Goal: Find specific page/section

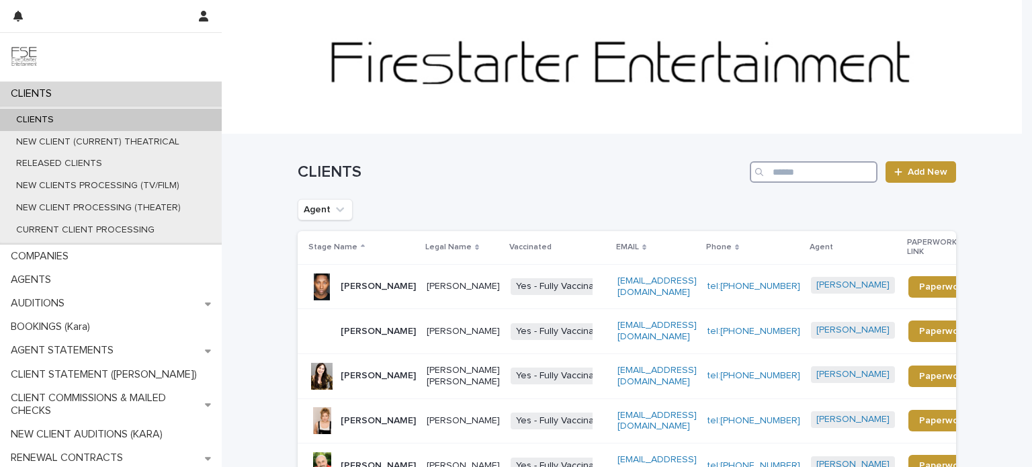
click at [825, 172] on input "Search" at bounding box center [814, 172] width 128 height 22
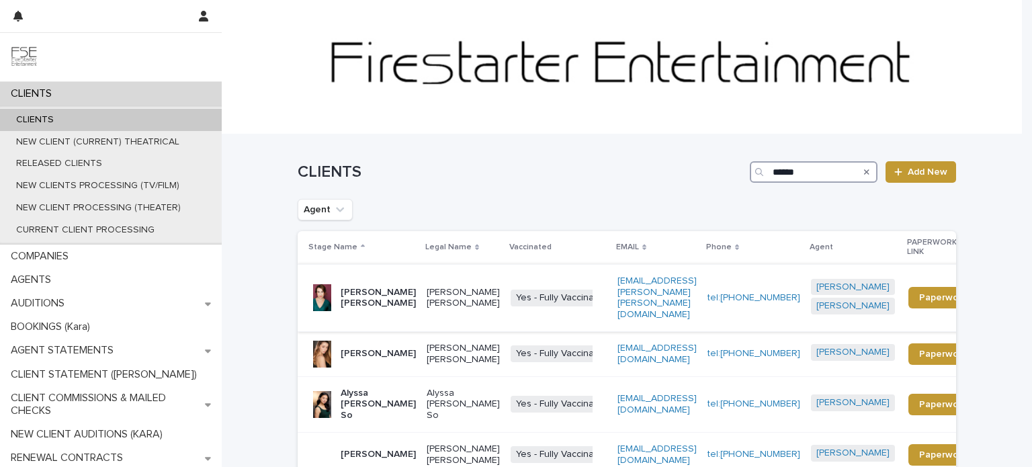
type input "******"
click at [421, 313] on td "[PERSON_NAME] [PERSON_NAME]" at bounding box center [463, 297] width 84 height 67
